Goal: Transaction & Acquisition: Purchase product/service

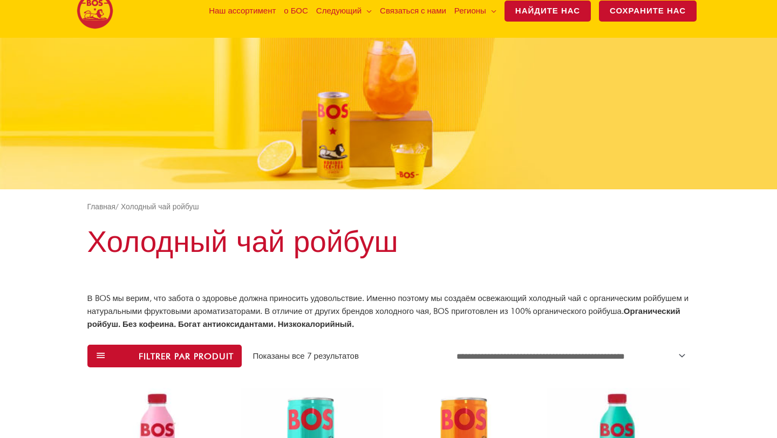
scroll to position [428, 0]
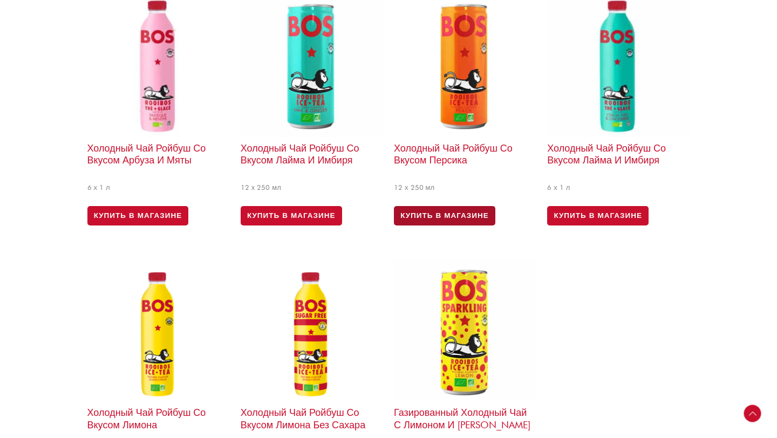
click at [443, 211] on font "КУПИТЬ В МАГАЗИНЕ" at bounding box center [445, 215] width 89 height 9
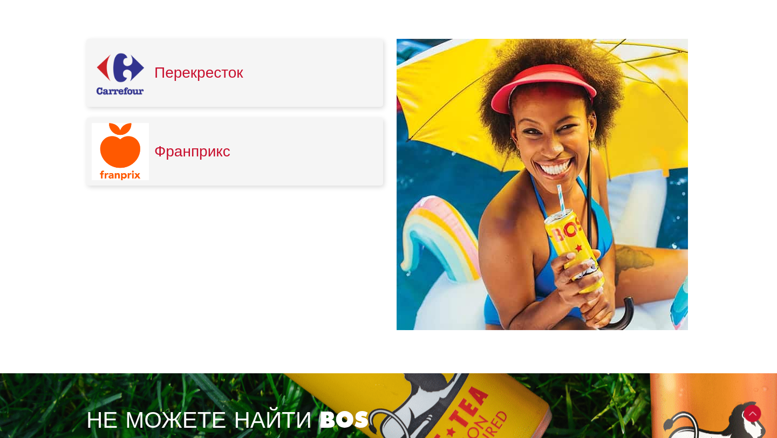
scroll to position [456, 0]
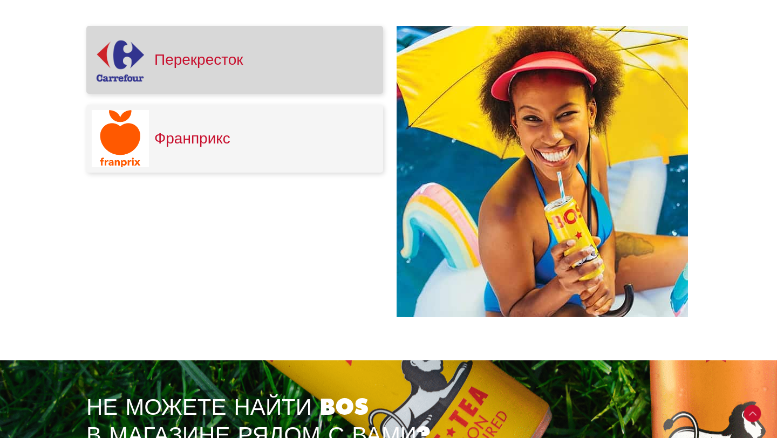
click at [188, 56] on font "Перекресток" at bounding box center [198, 59] width 89 height 18
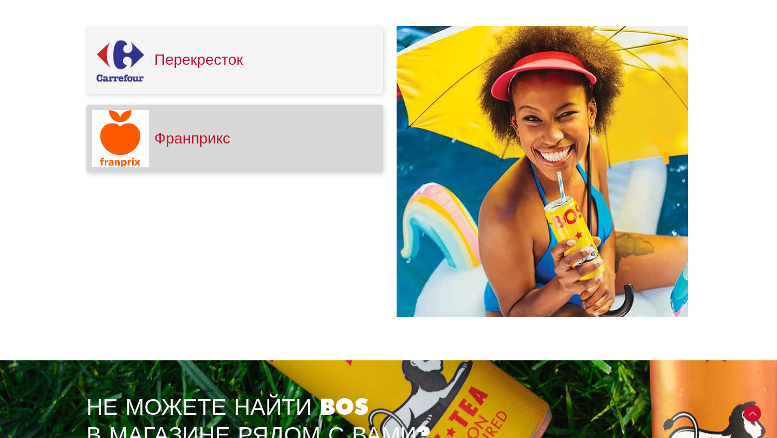
click at [208, 143] on font "Франприкс" at bounding box center [192, 138] width 76 height 18
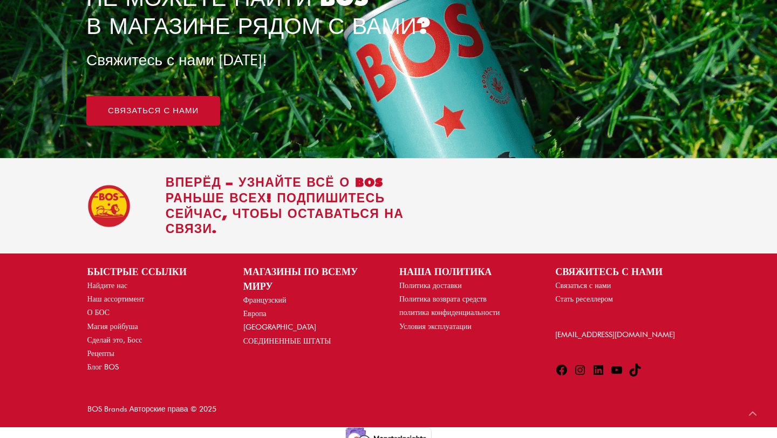
scroll to position [876, 0]
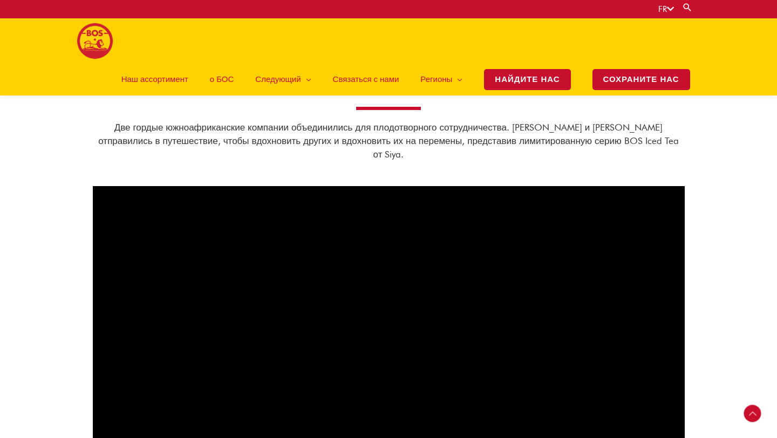
scroll to position [596, 0]
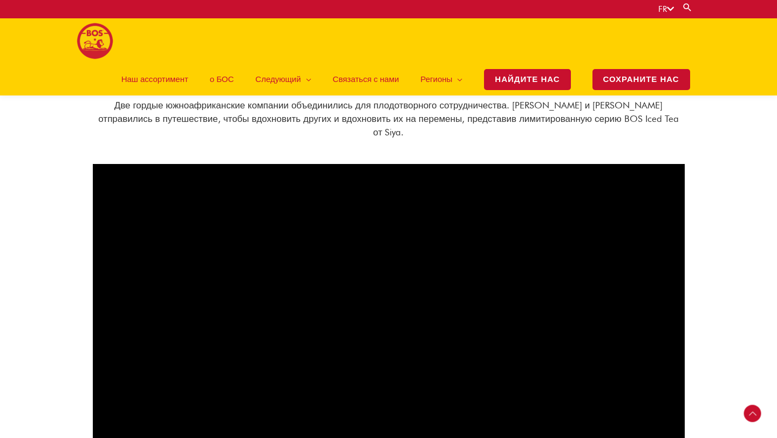
click at [143, 78] on font "Наш ассортимент" at bounding box center [154, 79] width 67 height 10
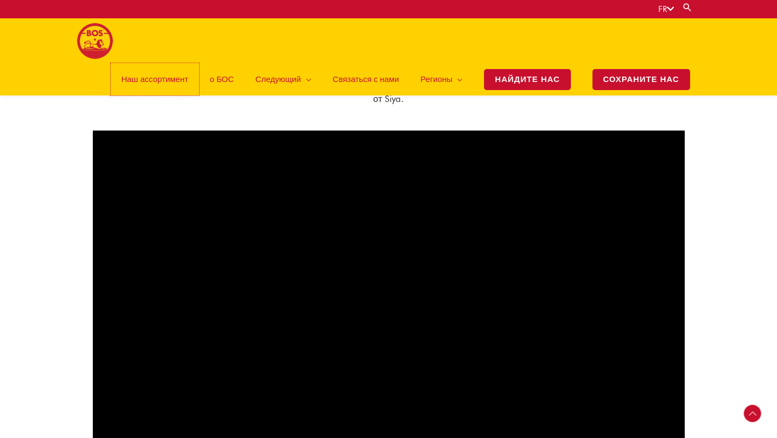
scroll to position [741, 0]
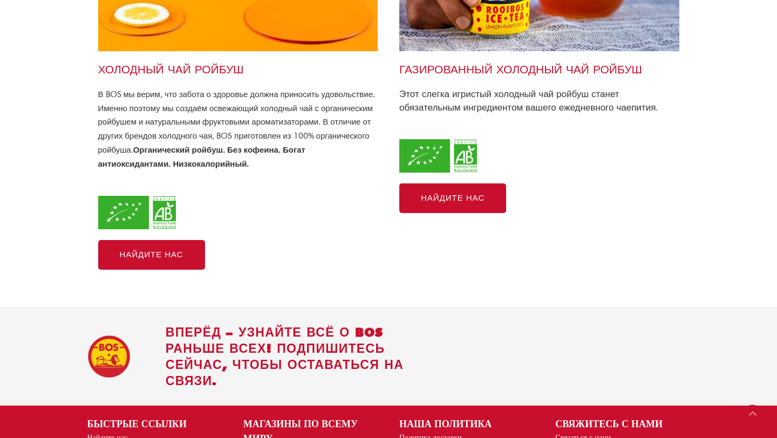
scroll to position [591, 0]
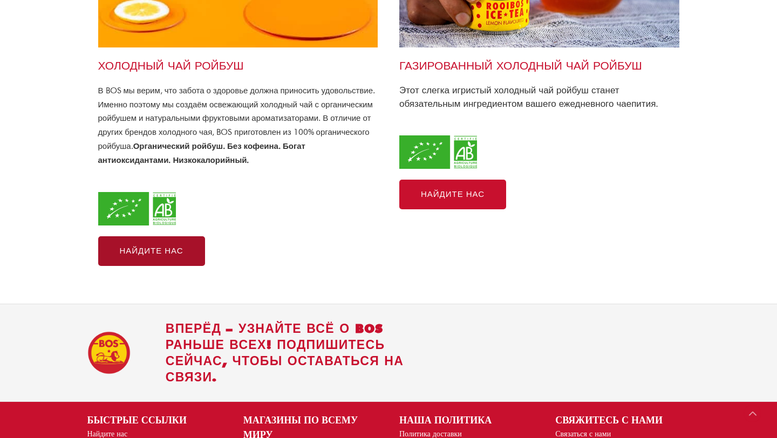
click at [164, 261] on link "Найдите нас" at bounding box center [151, 251] width 107 height 30
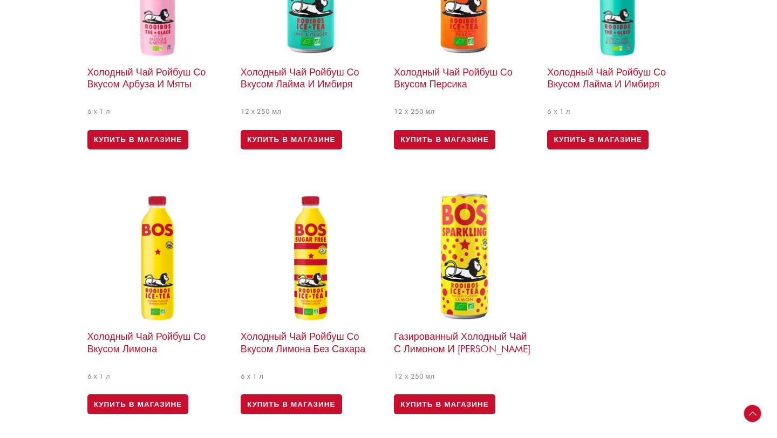
scroll to position [494, 0]
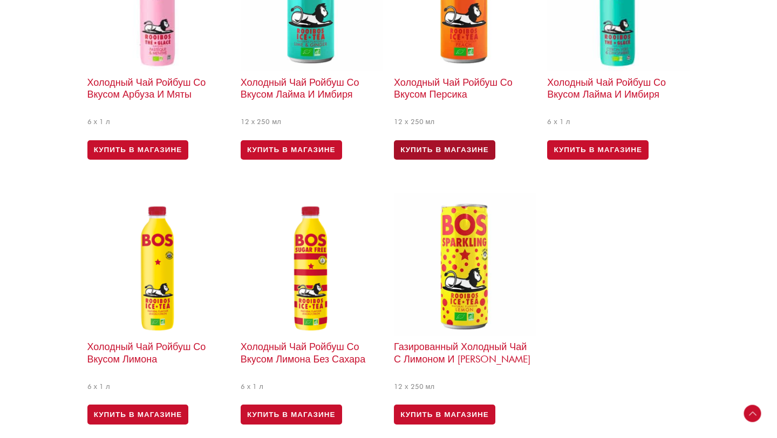
click at [447, 145] on font "КУПИТЬ В МАГАЗИНЕ" at bounding box center [445, 149] width 89 height 9
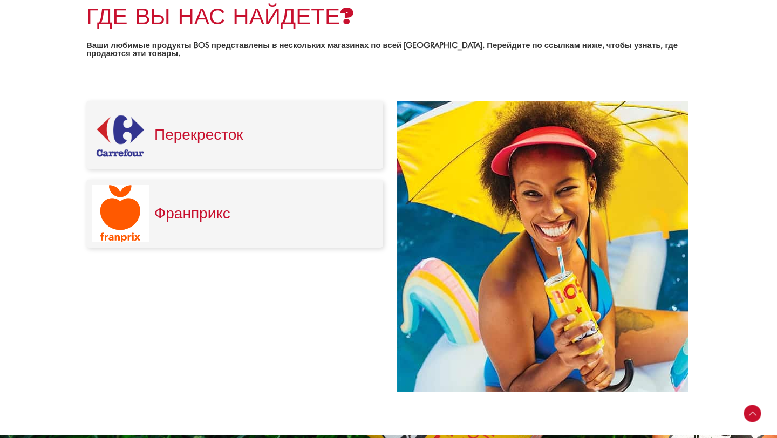
scroll to position [383, 0]
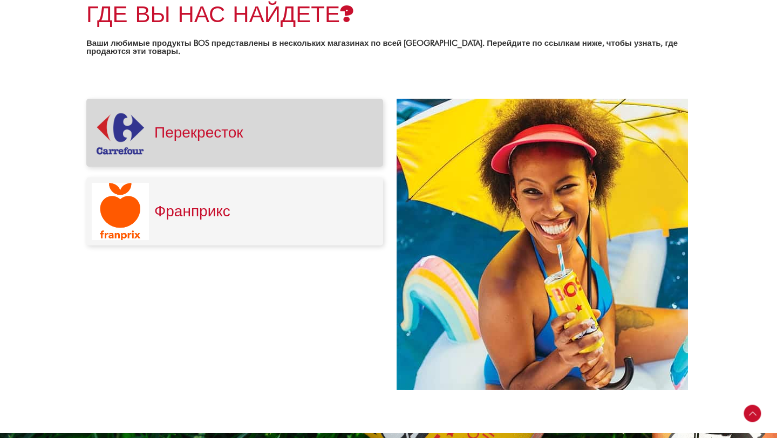
click at [294, 118] on div "Перекресток" at bounding box center [263, 132] width 229 height 57
click at [209, 133] on font "Перекресток" at bounding box center [198, 132] width 89 height 18
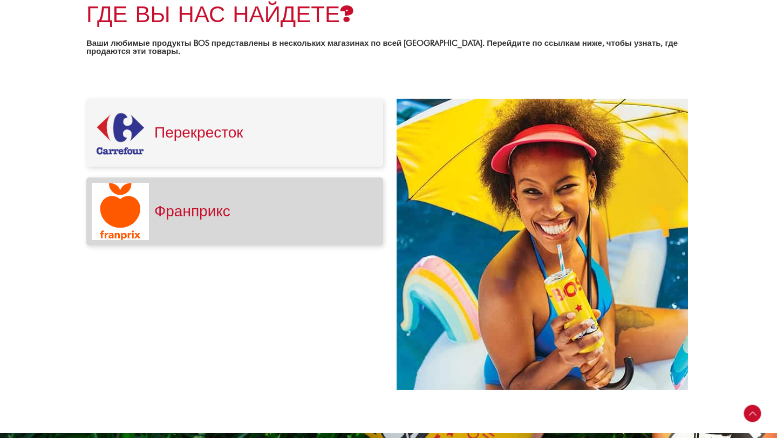
click at [289, 216] on h3 "Франприкс" at bounding box center [263, 211] width 218 height 18
click at [219, 216] on font "Франприкс" at bounding box center [192, 211] width 76 height 18
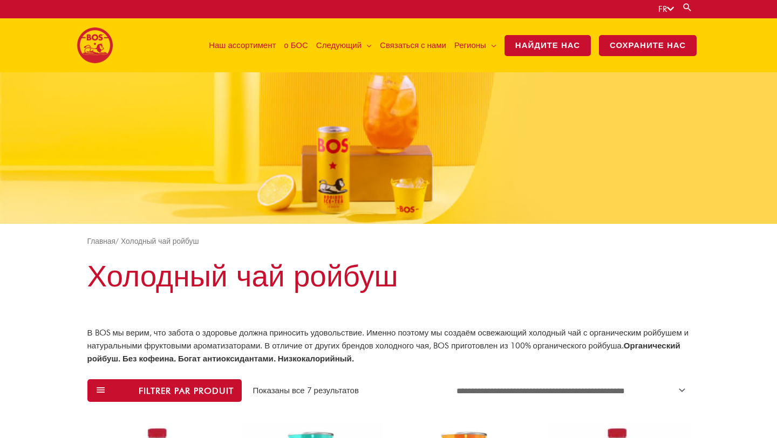
click at [663, 8] on font "FR" at bounding box center [663, 9] width 9 height 10
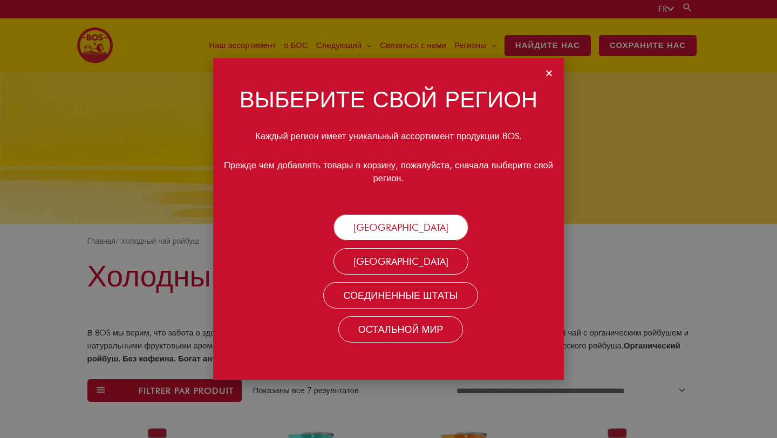
click at [406, 231] on font "ЮАР" at bounding box center [401, 227] width 95 height 11
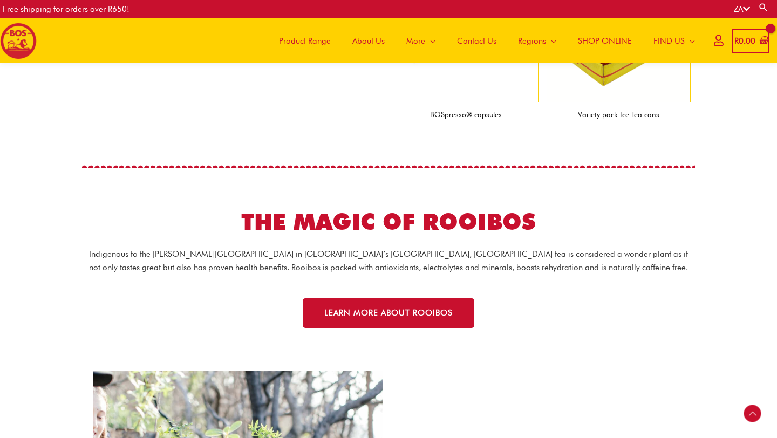
scroll to position [1098, 0]
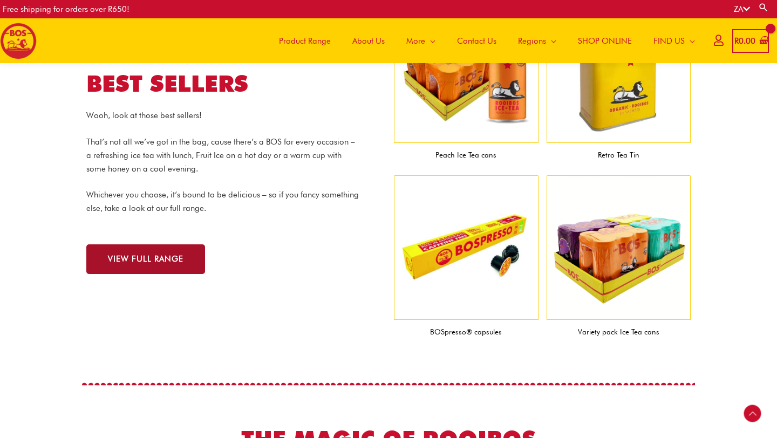
click at [182, 258] on span "VIEW FULL RANGE" at bounding box center [146, 259] width 76 height 8
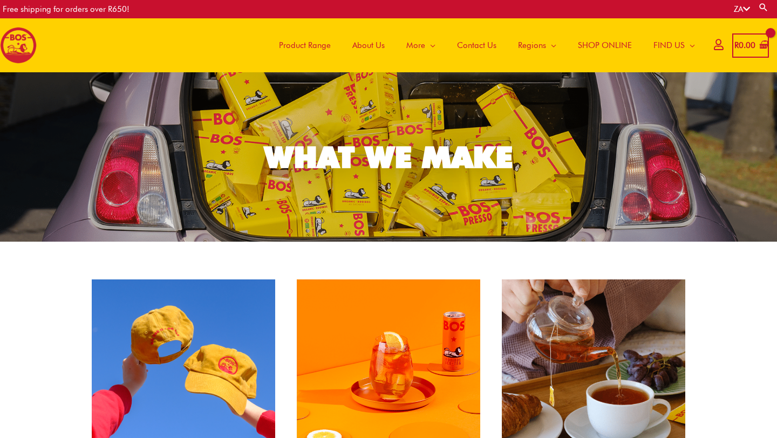
click at [20, 41] on img at bounding box center [18, 45] width 37 height 37
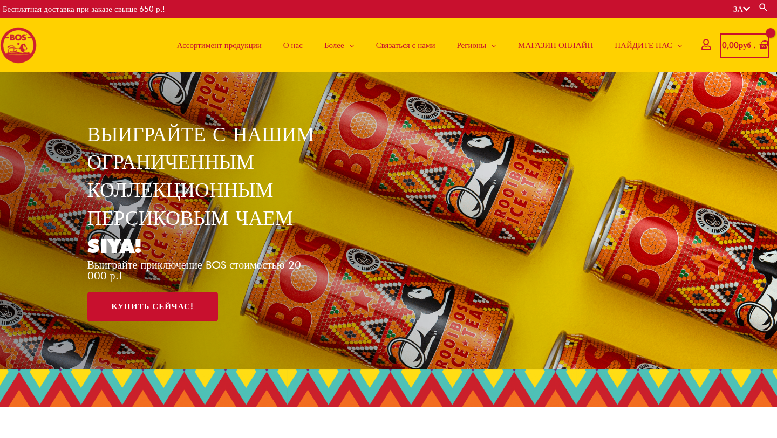
click at [360, 202] on div "ВЫИГРАЙТЕ С НАШИМ ОГРАНИЧЕННЫМ КОЛЛЕКЦИОННЫМ ПЕРСИКОВЫМ ЧАЕМ SIYA! Выиграйте пр…" at bounding box center [388, 220] width 603 height 297
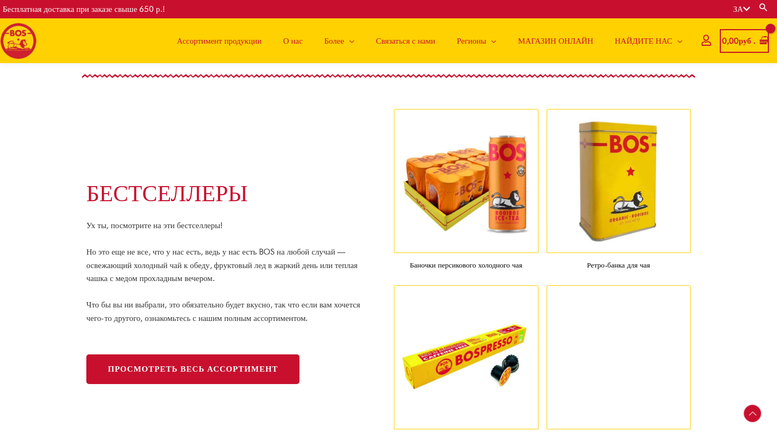
scroll to position [1000, 0]
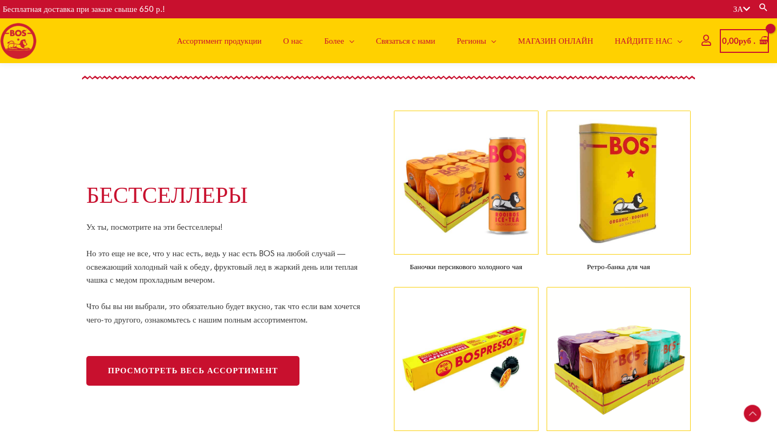
click at [487, 187] on img at bounding box center [466, 183] width 145 height 145
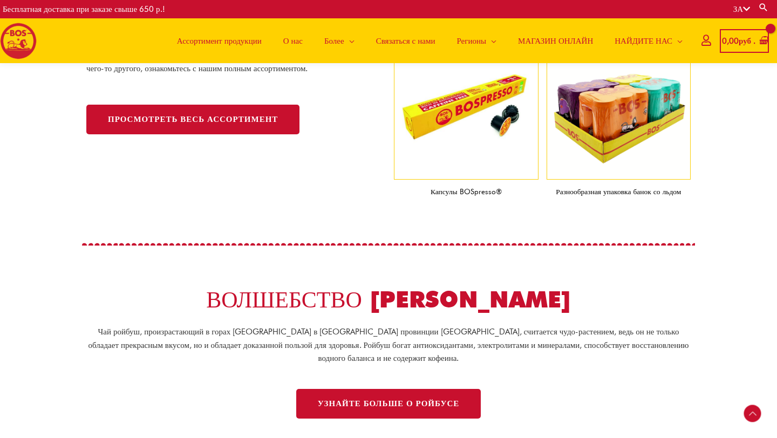
scroll to position [1250, 0]
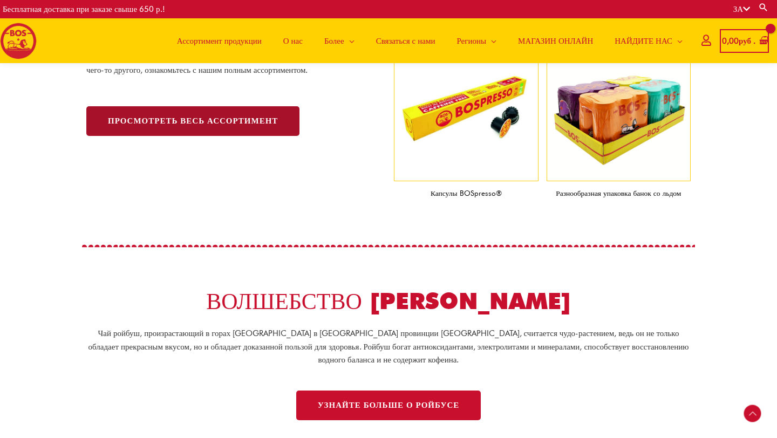
click at [256, 127] on link "Просмотреть весь ассортимент" at bounding box center [192, 121] width 213 height 30
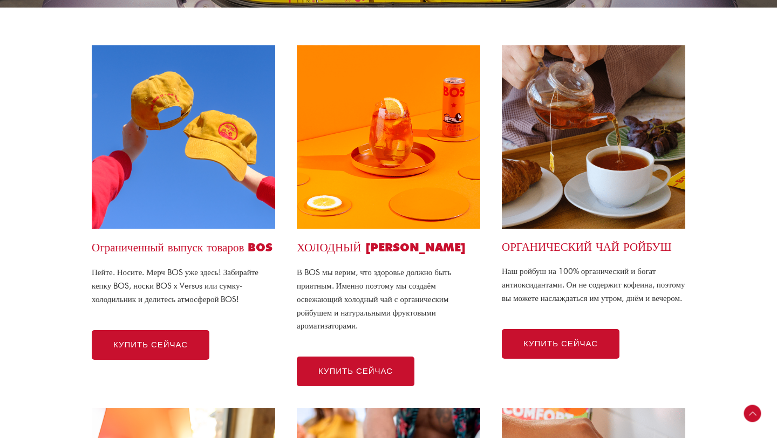
scroll to position [227, 0]
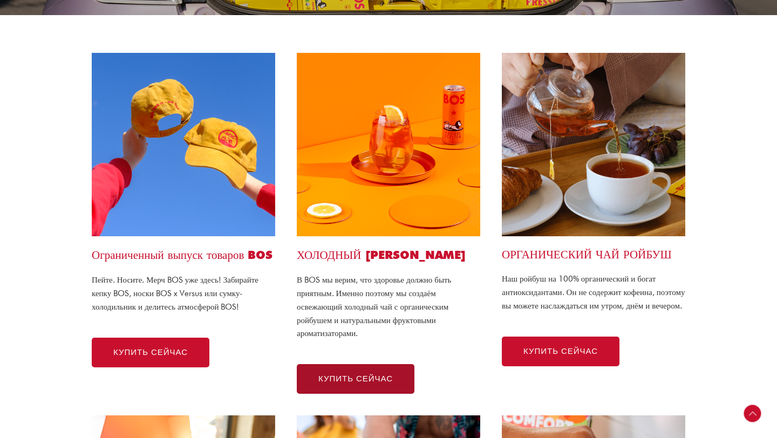
click at [362, 382] on font "КУПИТЬ СЕЙЧАС" at bounding box center [355, 379] width 74 height 10
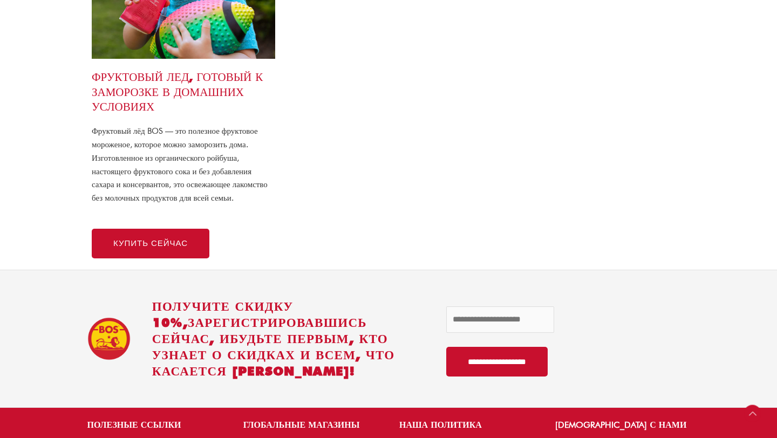
scroll to position [1329, 0]
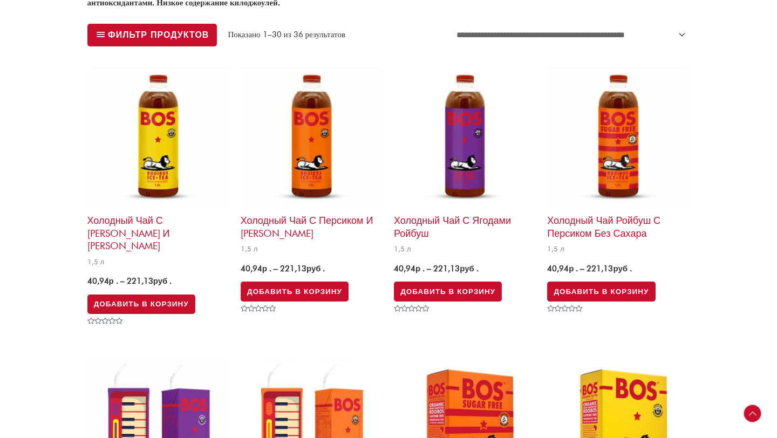
scroll to position [339, 0]
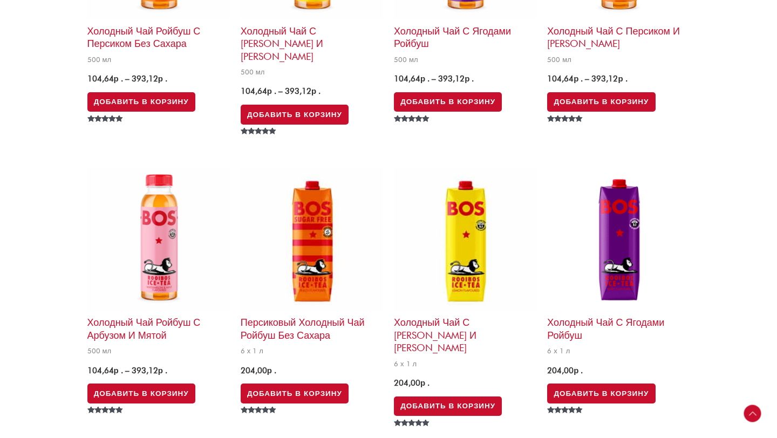
scroll to position [2011, 0]
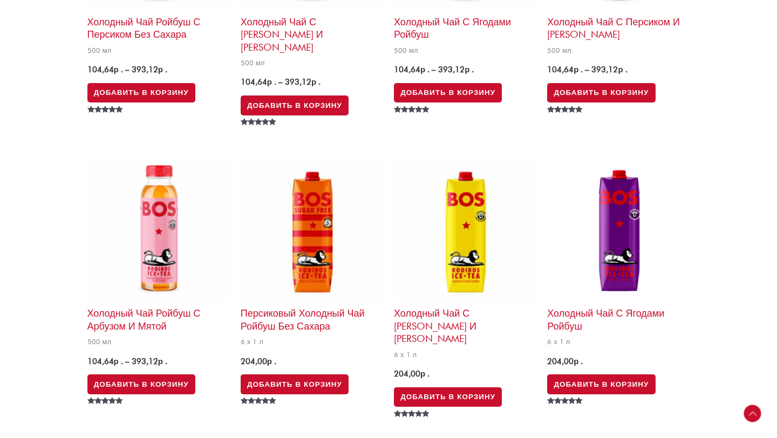
click at [608, 302] on h2 "Холодный чай с ягодами ройбуш" at bounding box center [618, 317] width 143 height 31
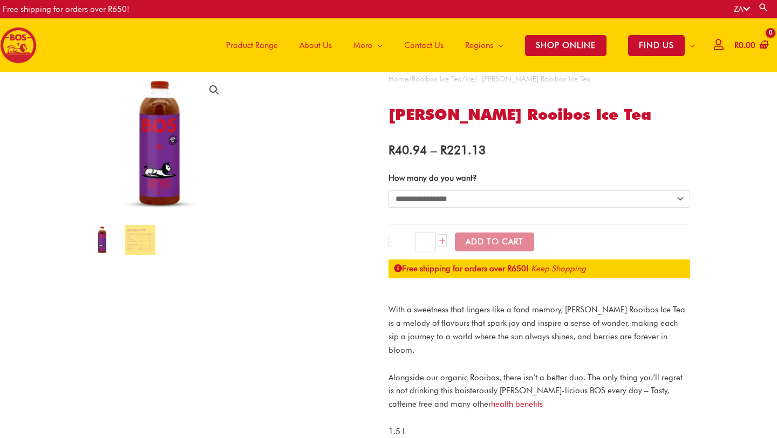
click at [474, 196] on select "**********" at bounding box center [540, 199] width 302 height 17
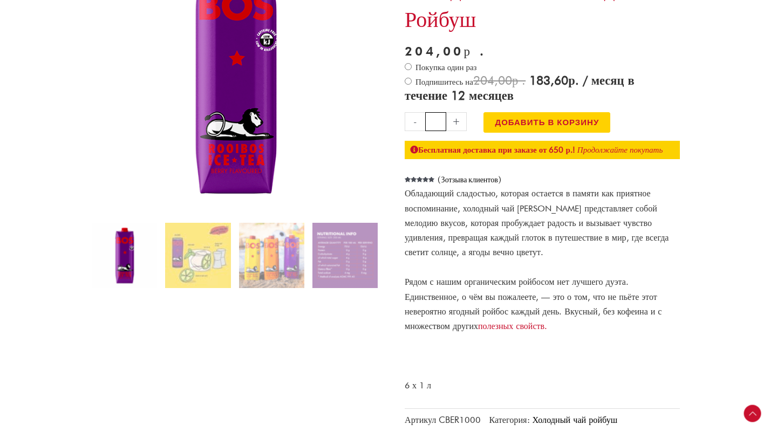
scroll to position [143, 0]
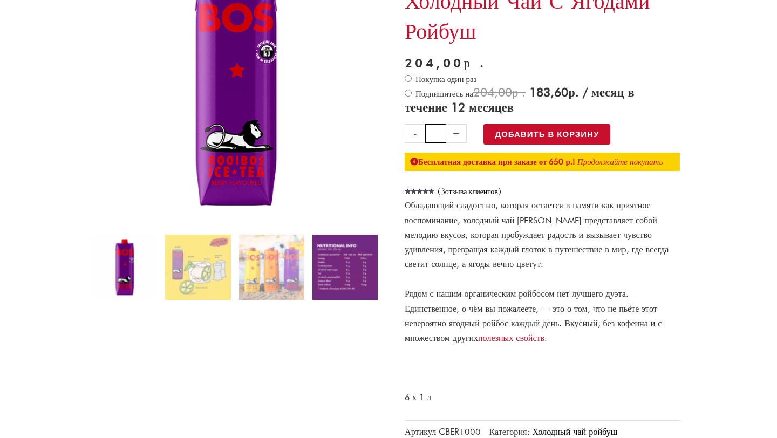
click at [334, 254] on img at bounding box center [345, 267] width 65 height 65
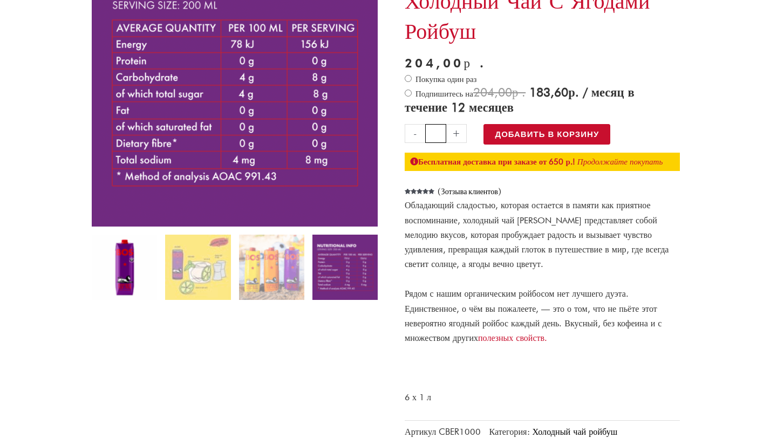
click at [134, 250] on img at bounding box center [124, 267] width 65 height 65
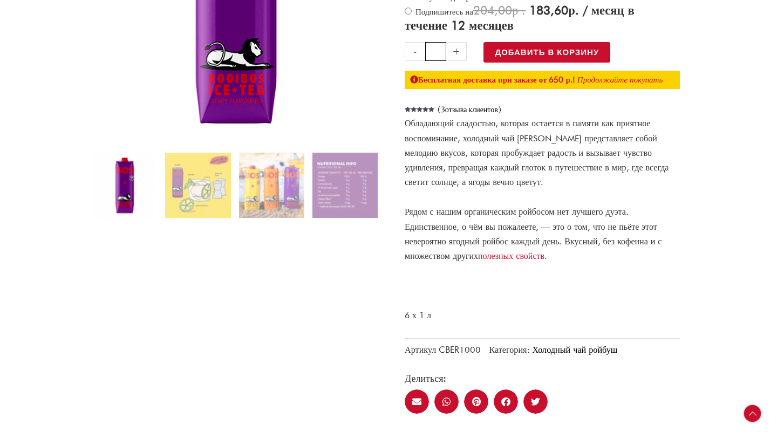
scroll to position [0, 0]
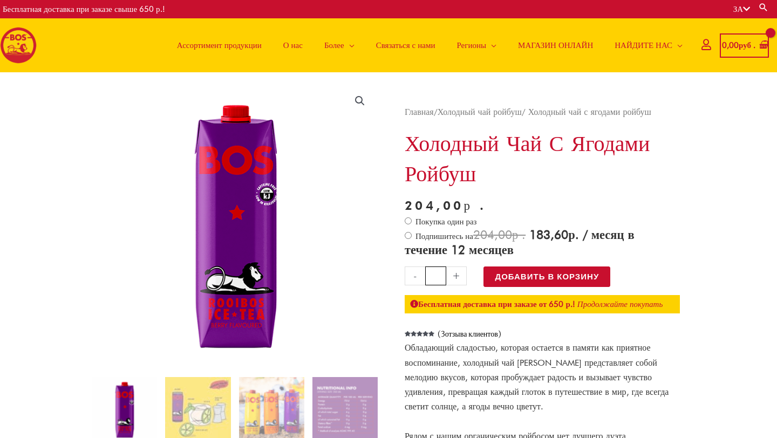
click at [744, 11] on icon at bounding box center [746, 9] width 7 height 8
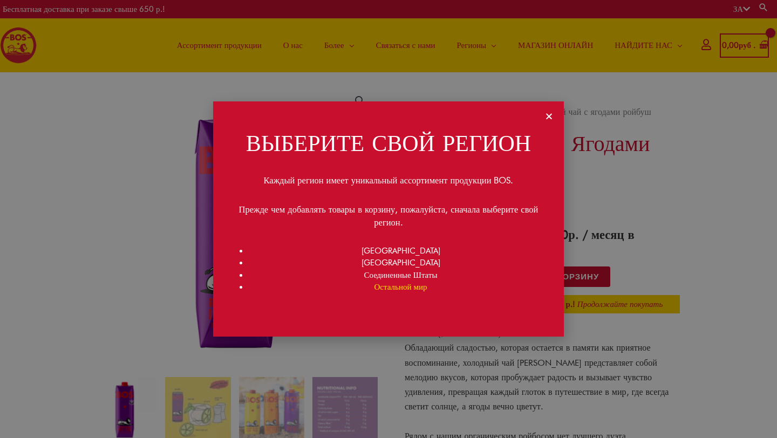
click at [394, 284] on font "Остальной мир" at bounding box center [401, 287] width 53 height 10
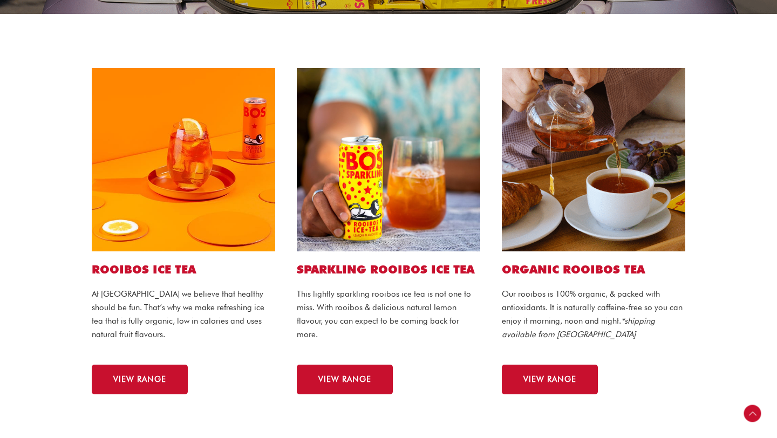
scroll to position [282, 0]
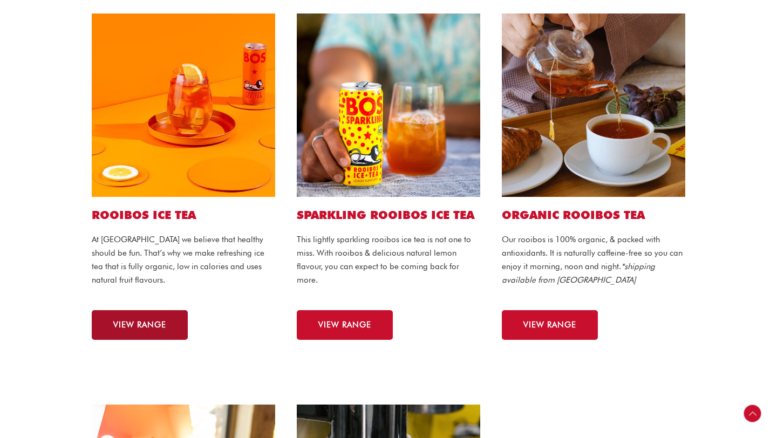
click at [147, 326] on span "VIEW RANGE" at bounding box center [139, 325] width 53 height 8
